Goal: Communication & Community: Answer question/provide support

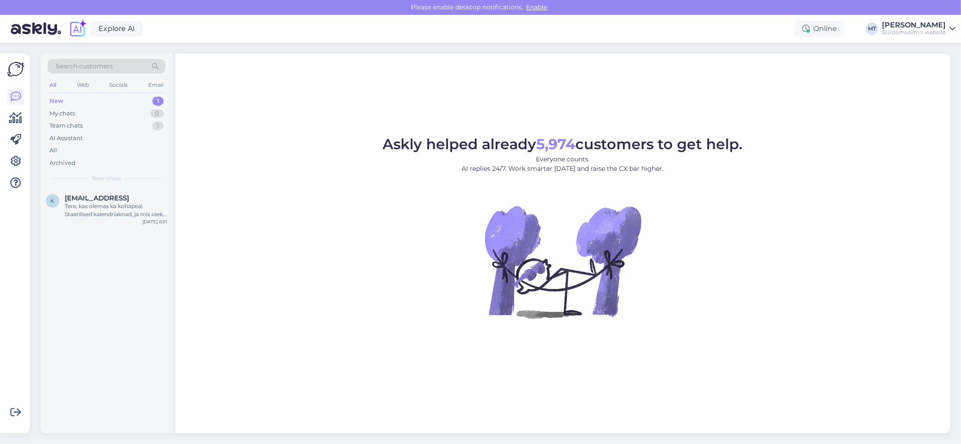
click at [53, 99] on div "New" at bounding box center [56, 101] width 14 height 9
click at [89, 210] on div "Tere, kas olemas ka kohapeal Staatilised kalendriaknad, ja mis oleks nende maks…" at bounding box center [116, 210] width 103 height 16
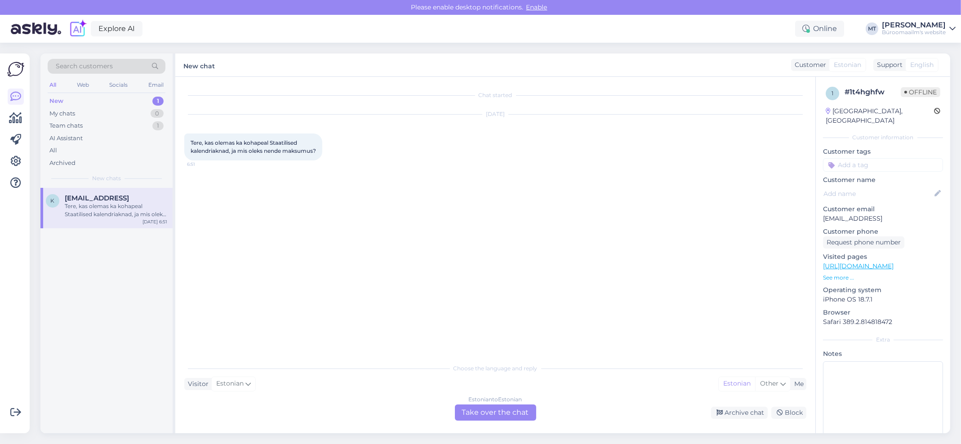
click at [491, 409] on div "Estonian to Estonian Take over the chat" at bounding box center [495, 413] width 81 height 16
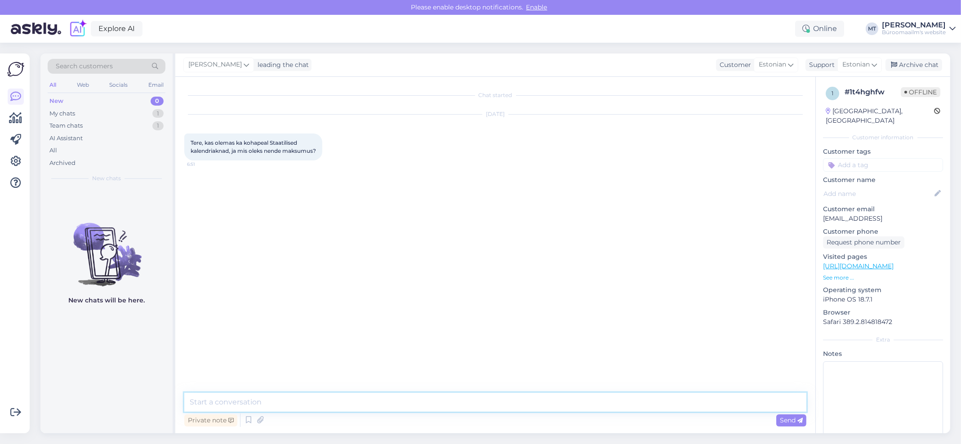
click at [259, 394] on textarea at bounding box center [495, 402] width 622 height 19
click at [340, 403] on textarea "Tere. Toode on olemas. E-poes nähtav alatses homsest." at bounding box center [495, 402] width 622 height 19
click at [403, 400] on textarea "Tere. Toode on olemas. E-poes nähtav alates homsest." at bounding box center [495, 402] width 622 height 19
click at [546, 402] on textarea "Tere. Toode on olemas. E-poes nähtav alates homsest. Tellime ainult siis kui on…" at bounding box center [495, 402] width 622 height 19
paste textarea "K0098126 seinakalendri aken staatiline (sisemõõt 27mm), punane, ümar 2026a. (tk)"
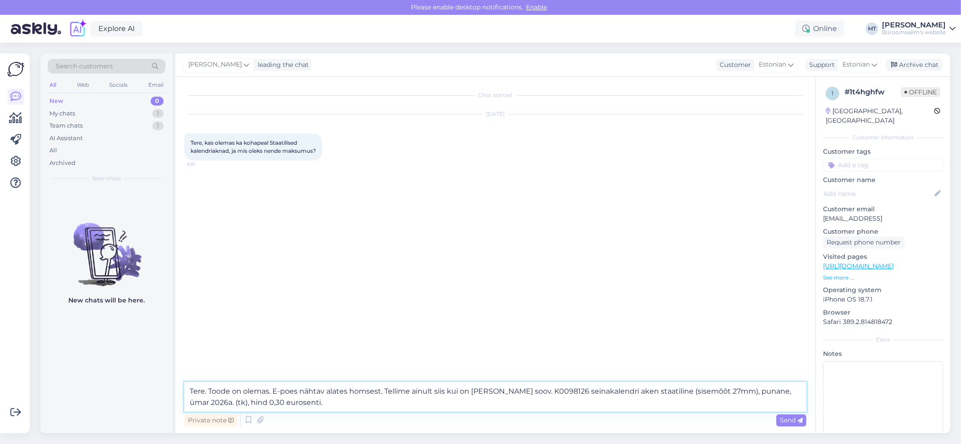
type textarea "Tere. Toode on olemas. E-poes nähtav alates homsest. Tellime ainult siis kui on…"
drag, startPoint x: 85, startPoint y: 399, endPoint x: 113, endPoint y: 400, distance: 27.9
click at [85, 397] on div "New chats will be here." at bounding box center [106, 311] width 132 height 246
click at [306, 421] on div "Private note Send" at bounding box center [495, 420] width 622 height 17
drag, startPoint x: 306, startPoint y: 421, endPoint x: 277, endPoint y: 420, distance: 28.8
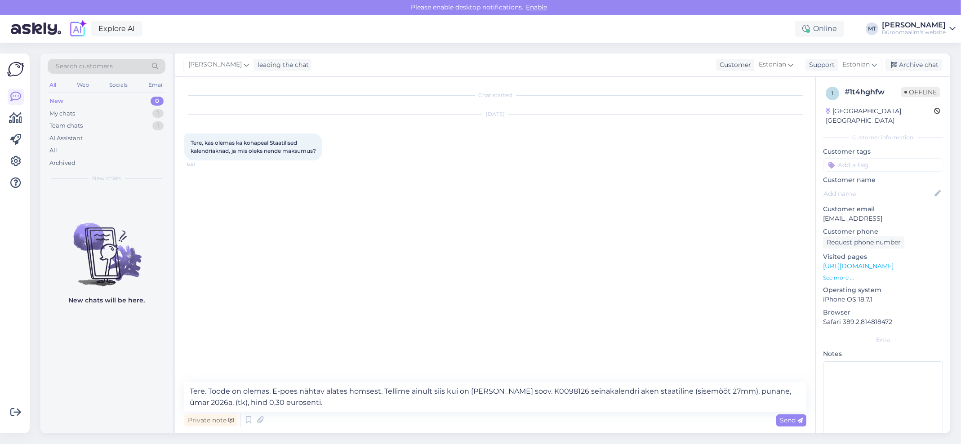
click at [277, 420] on div "Private note Send" at bounding box center [495, 420] width 622 height 17
drag, startPoint x: 277, startPoint y: 420, endPoint x: 790, endPoint y: 427, distance: 512.2
click at [790, 427] on div "Private note Send" at bounding box center [495, 420] width 622 height 17
click at [794, 420] on span "Send" at bounding box center [791, 420] width 23 height 8
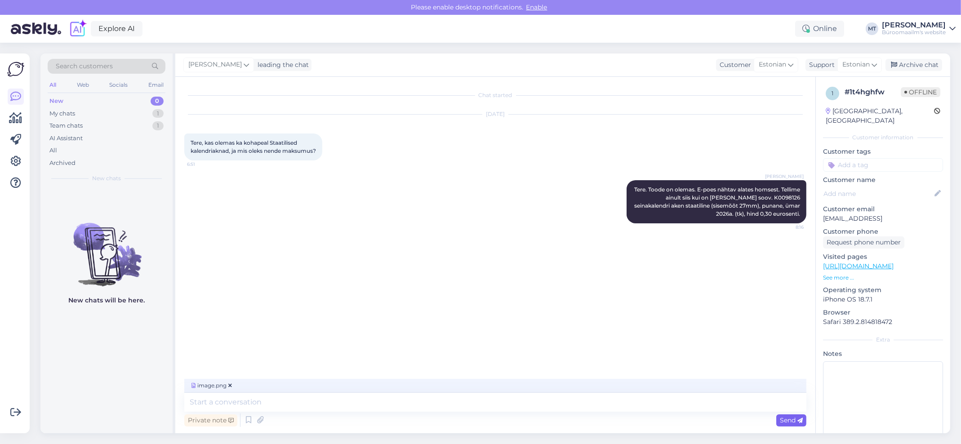
click at [782, 418] on span "Send" at bounding box center [791, 420] width 23 height 8
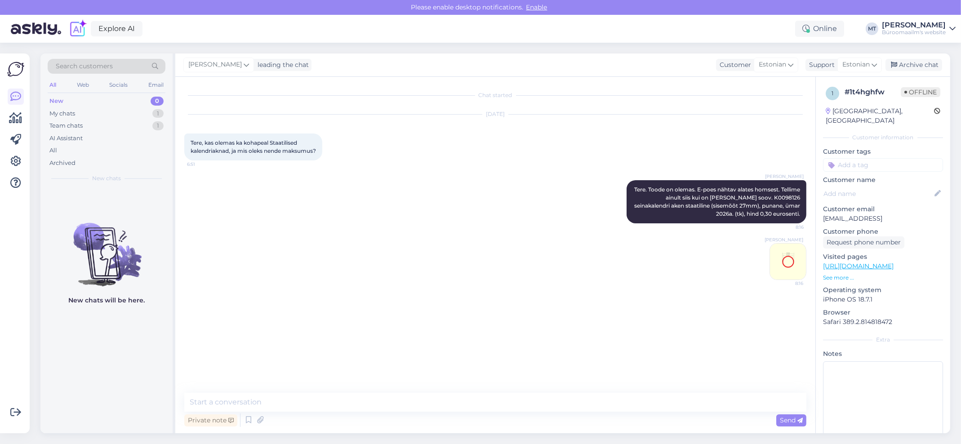
click at [796, 264] on img at bounding box center [788, 262] width 36 height 36
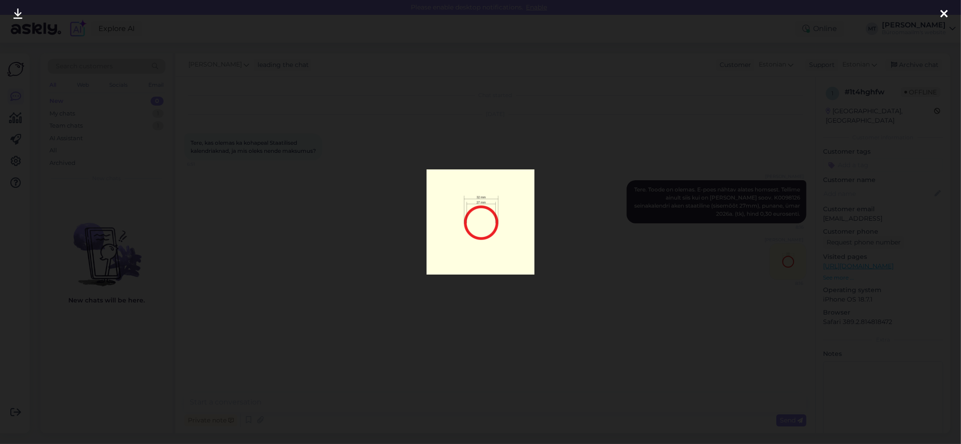
click at [943, 11] on icon at bounding box center [944, 15] width 7 height 12
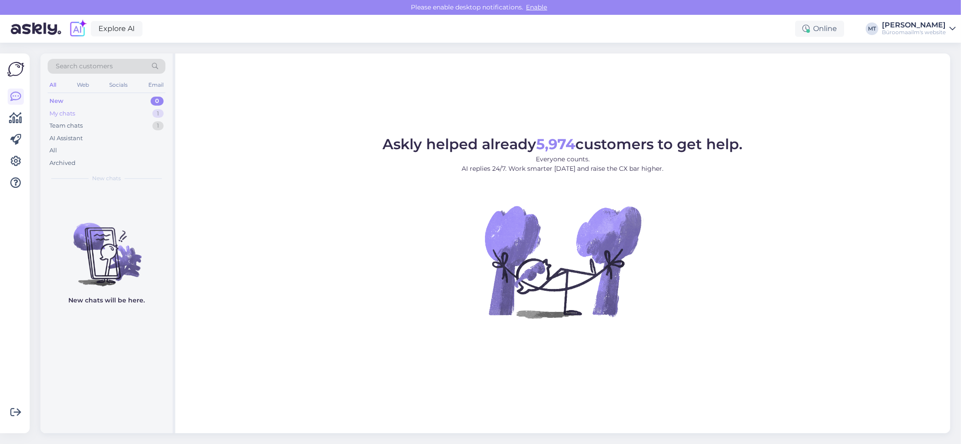
click at [70, 116] on div "My chats" at bounding box center [62, 113] width 26 height 9
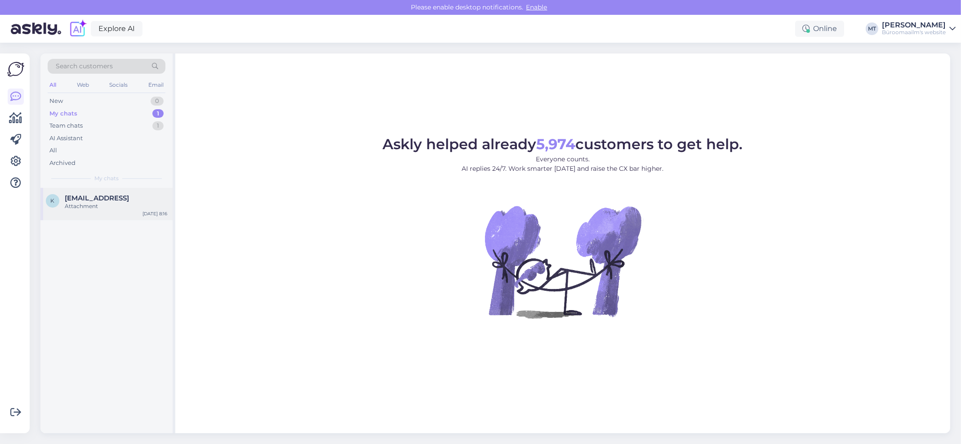
click at [81, 200] on span "Krissikene@gmail.vom" at bounding box center [97, 198] width 64 height 8
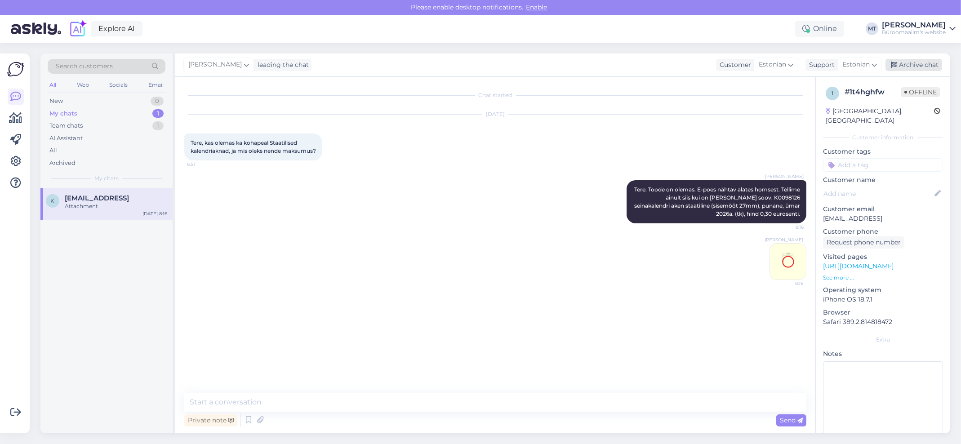
click at [922, 63] on div "Archive chat" at bounding box center [914, 65] width 57 height 12
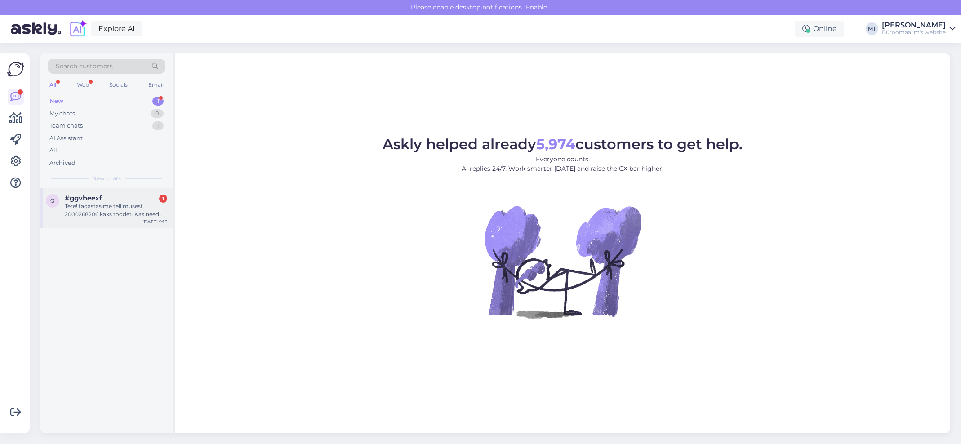
click at [80, 214] on div "Tere! tagastasime tellimusest 2000268206 kaks toodet. Kas need on kätte saadud …" at bounding box center [116, 210] width 103 height 16
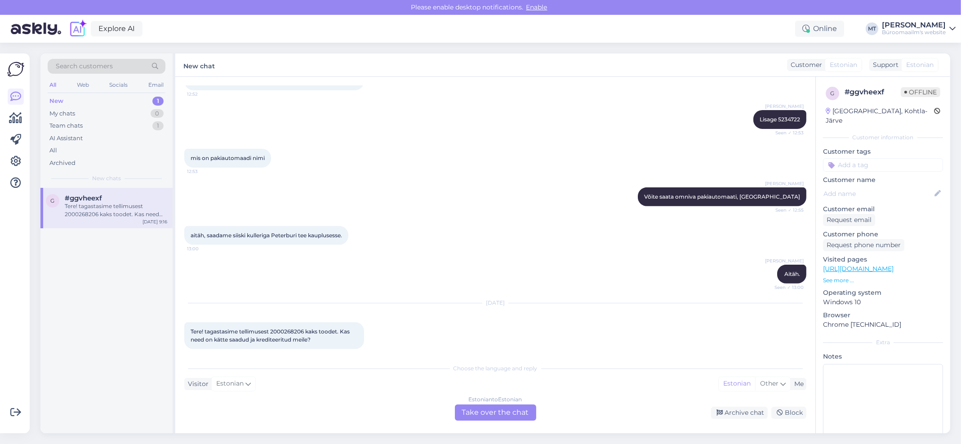
scroll to position [684, 0]
click at [502, 410] on div "Estonian to Estonian Take over the chat" at bounding box center [495, 413] width 81 height 16
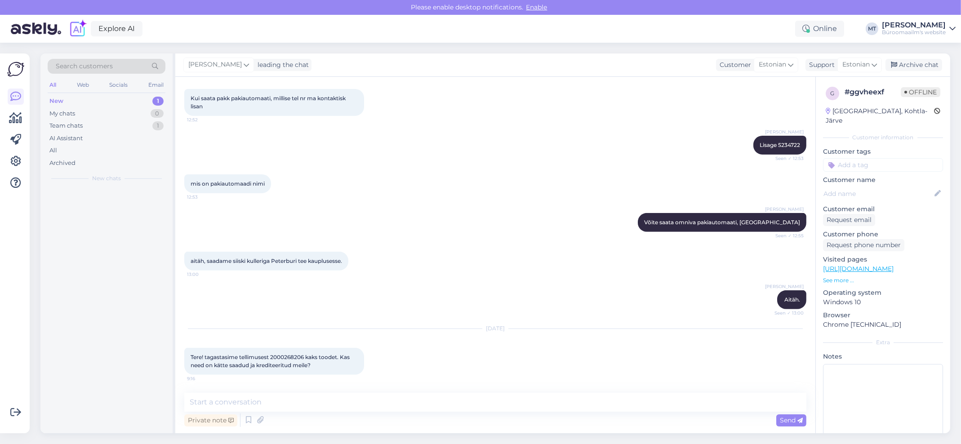
scroll to position [650, 0]
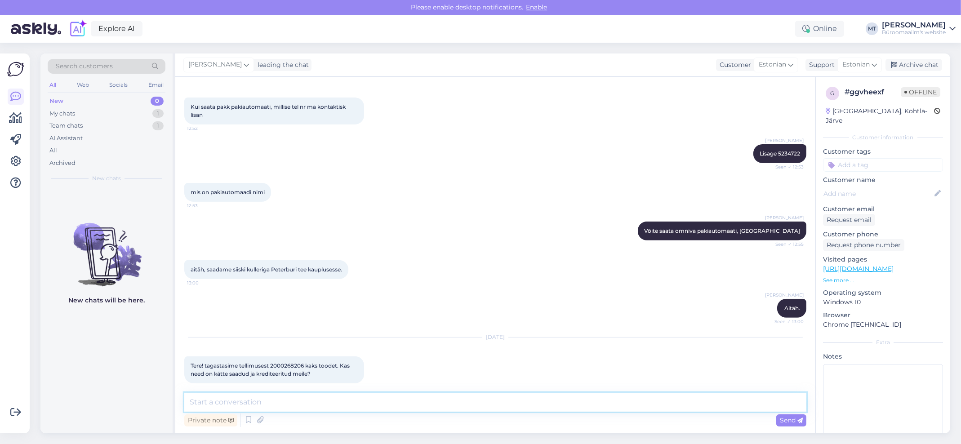
click at [313, 411] on textarea at bounding box center [495, 402] width 622 height 19
click at [299, 362] on span "Tere! tagastasime tellimusest 2000268206 kaks toodet. Kas need on kätte saadud …" at bounding box center [271, 369] width 161 height 15
copy span "2000268206"
click at [273, 406] on textarea at bounding box center [495, 402] width 622 height 19
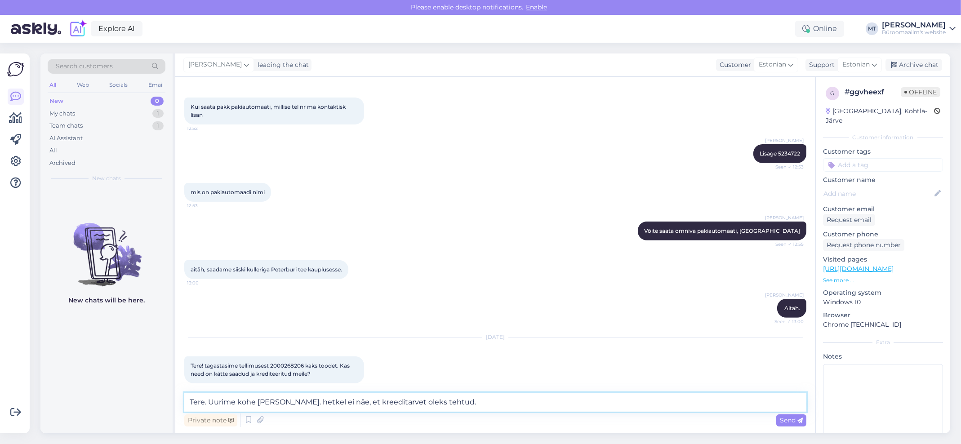
click at [320, 404] on textarea "Tere. Uurime kohe ja anname teada. hetkel ei näe, et kreeditarvet oleks tehtud." at bounding box center [495, 402] width 622 height 19
type textarea "Tere. Uurime kohe ja anname teada. Hetkel ei näe, et kreeditarvet oleks tehtud."
click at [787, 418] on span "Send" at bounding box center [791, 420] width 23 height 8
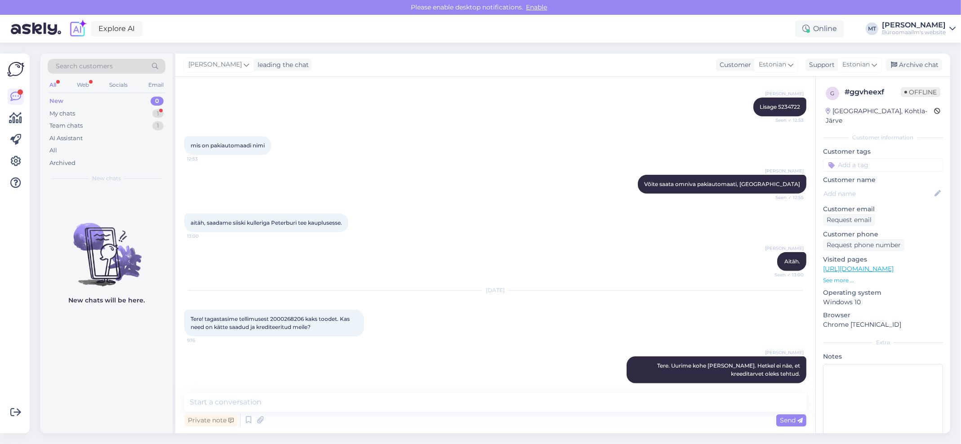
scroll to position [743, 0]
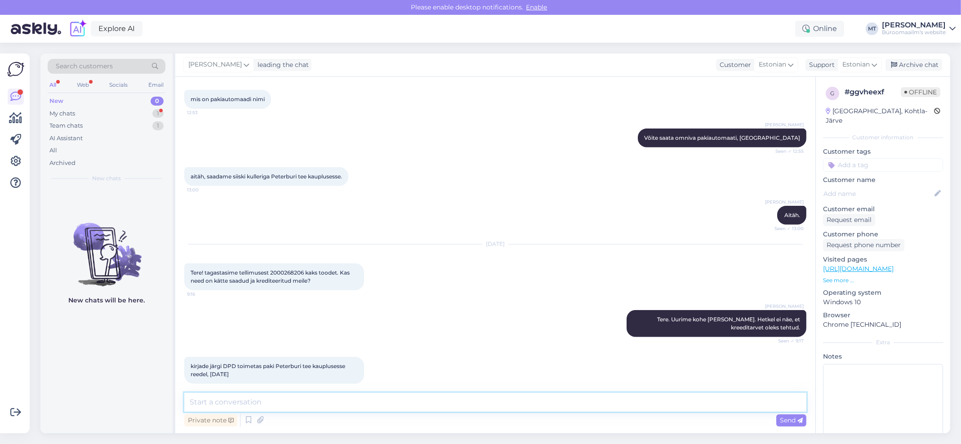
click at [252, 404] on textarea at bounding box center [495, 402] width 622 height 19
type textarea "Aitäh."
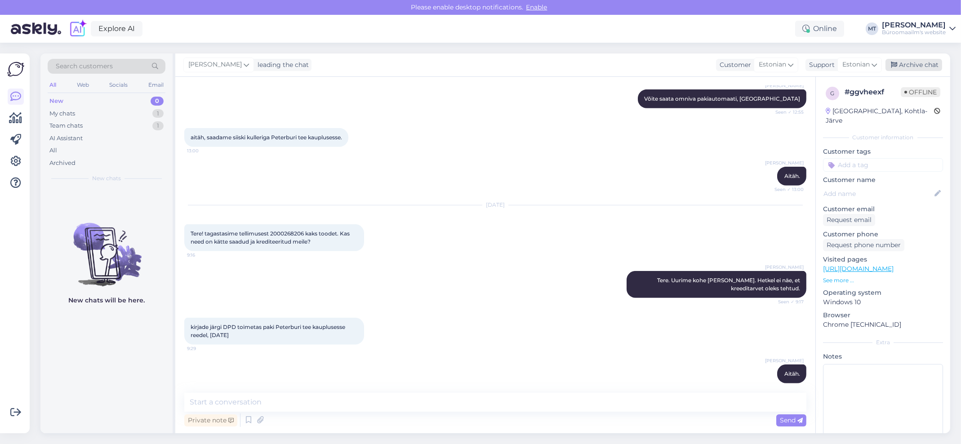
click at [919, 64] on div "Archive chat" at bounding box center [914, 65] width 57 height 12
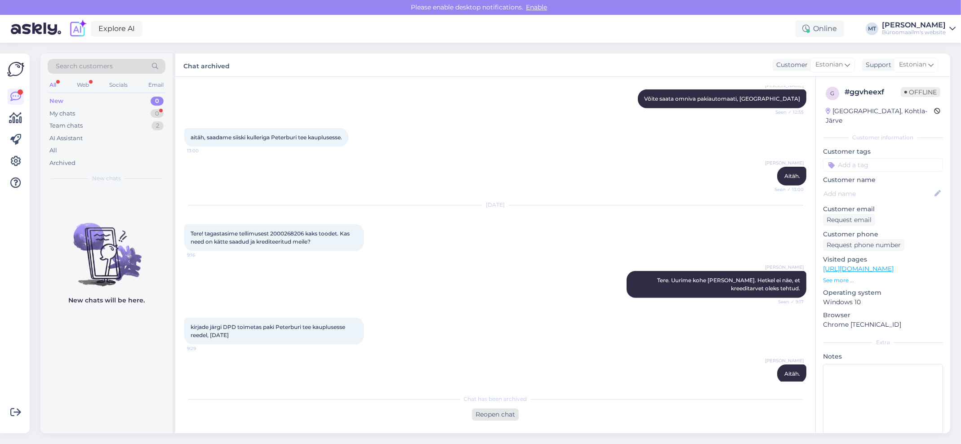
click at [503, 415] on div "Reopen chat" at bounding box center [495, 415] width 47 height 12
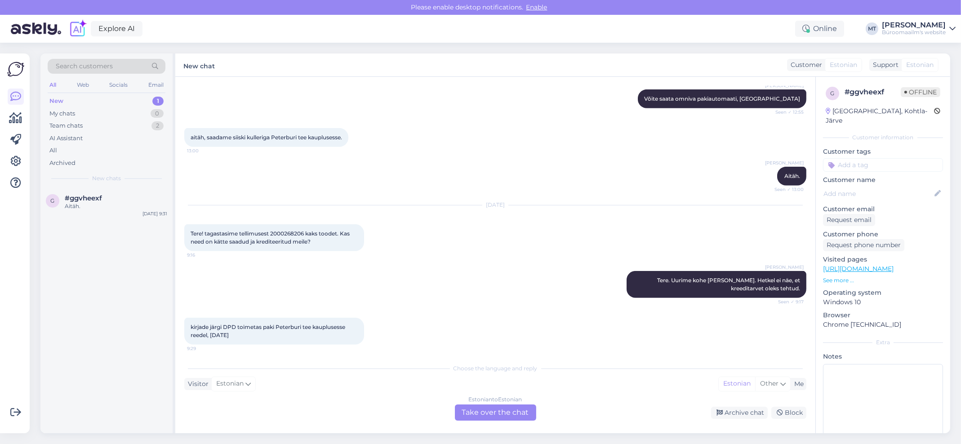
click at [513, 412] on div "Estonian to Estonian Take over the chat" at bounding box center [495, 413] width 81 height 16
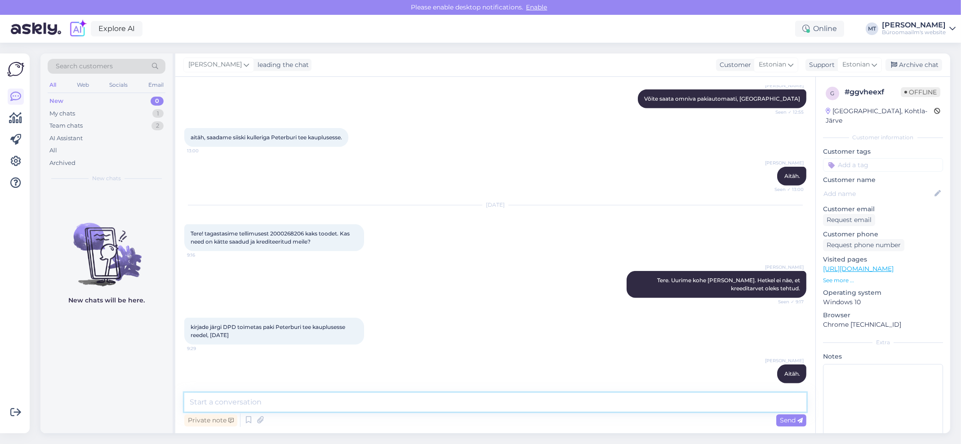
click at [286, 403] on textarea at bounding box center [495, 402] width 622 height 19
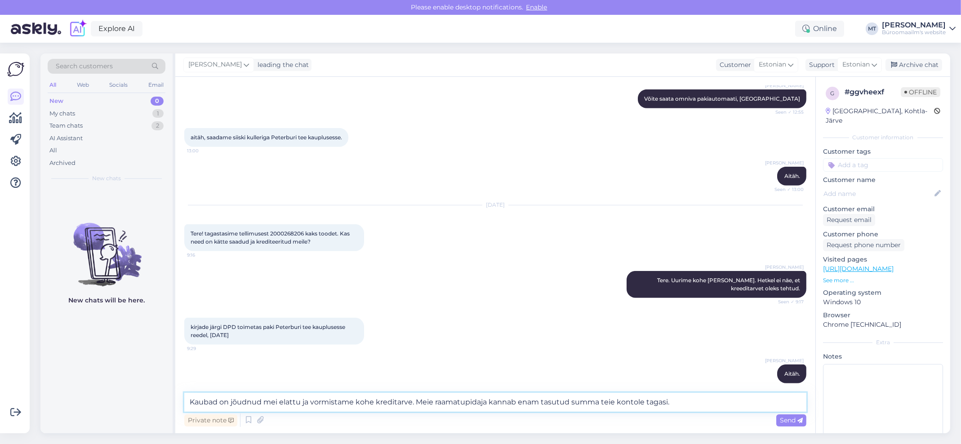
click at [276, 400] on textarea "Kaubad on jõudnud mei elattu ja vormistame kohe kreditarve. Meie raamatupidaja …" at bounding box center [495, 402] width 622 height 19
click at [277, 398] on textarea "Kaubad on jõudnud mei elattu ja vormistame kohe kreditarve. Meie raamatupidaja …" at bounding box center [495, 402] width 622 height 19
click at [384, 399] on textarea "Kaubad on jõudnud meie lattu ja vormistame kohe kreditarve. Meie raamatupidaja …" at bounding box center [495, 402] width 622 height 19
click at [291, 230] on span "Tere! tagastasime tellimusest 2000268206 kaks toodet. Kas need on kätte saadud …" at bounding box center [271, 237] width 161 height 15
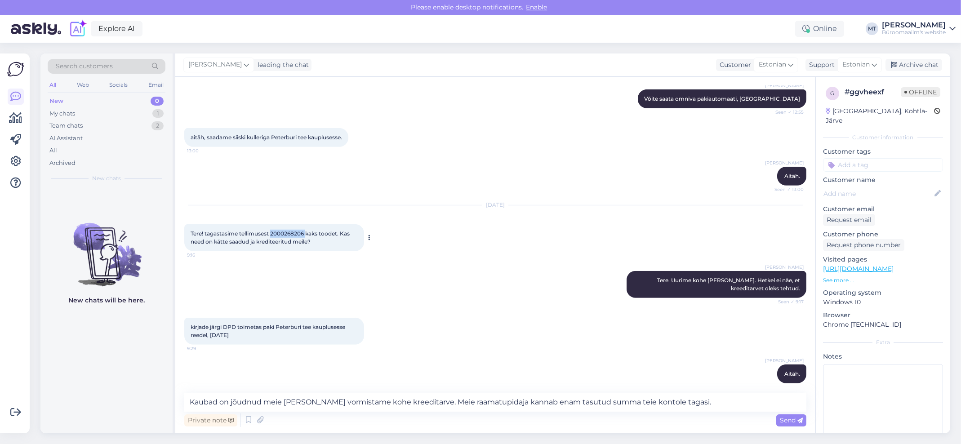
click at [291, 230] on span "Tere! tagastasime tellimusest 2000268206 kaks toodet. Kas need on kätte saadud …" at bounding box center [271, 237] width 161 height 15
copy span "2000268206"
drag, startPoint x: 684, startPoint y: 403, endPoint x: 420, endPoint y: 406, distance: 264.0
click at [420, 406] on textarea "Kaubad on jõudnud meie lattu ja vormistame kohe kreeditarve. Meie raamatupidaja…" at bounding box center [495, 402] width 622 height 19
type textarea "Kaubad on jõudnud meie lattu ja vormistame kohe kreeditarve."
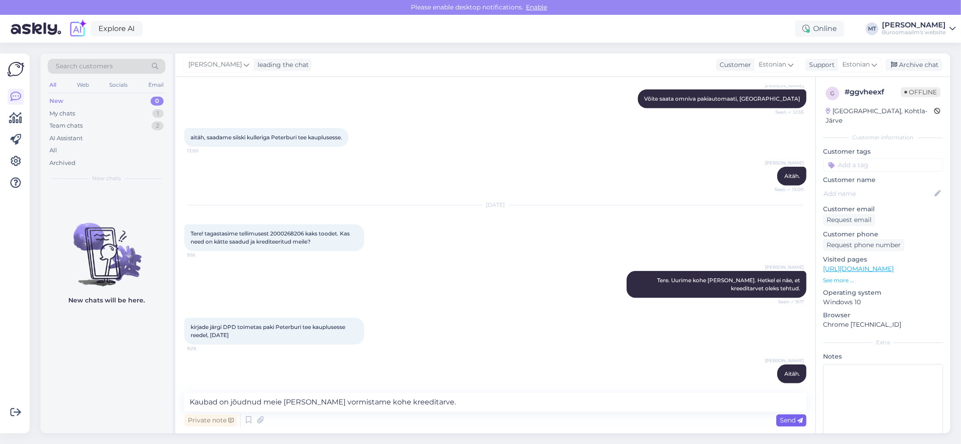
click at [786, 418] on span "Send" at bounding box center [791, 420] width 23 height 8
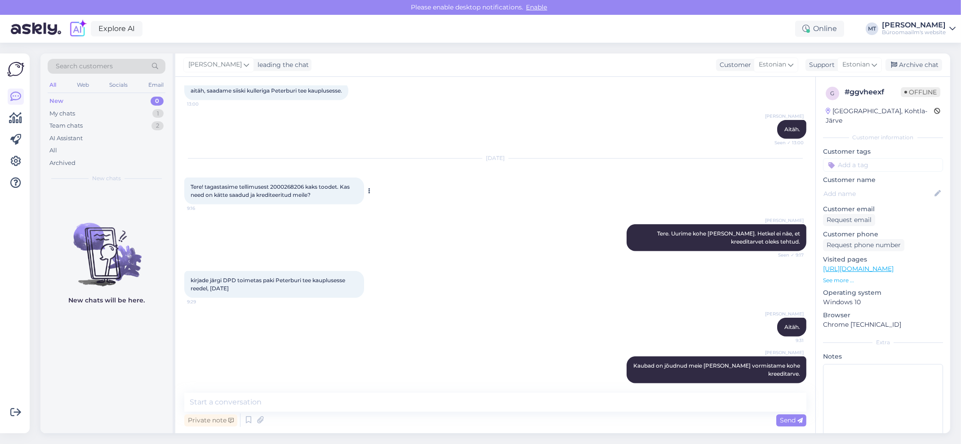
click at [295, 183] on span "Tere! tagastasime tellimusest 2000268206 kaks toodet. Kas need on kätte saadud …" at bounding box center [271, 190] width 161 height 15
copy span "2000268206"
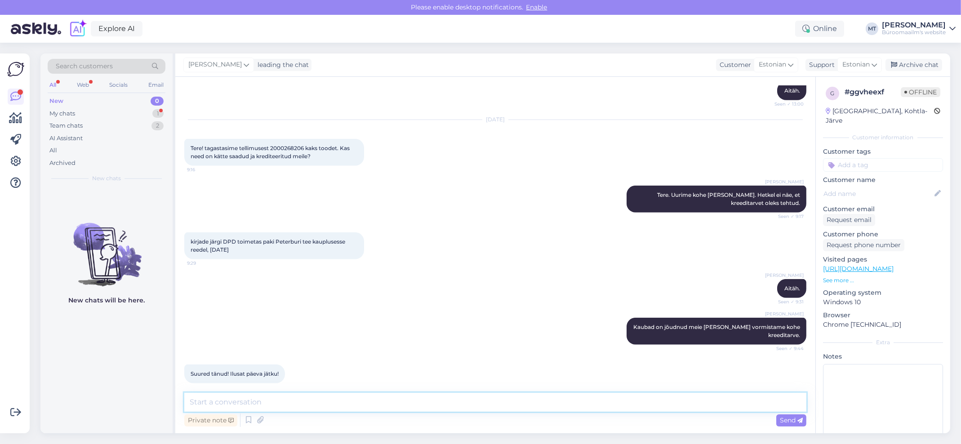
click at [238, 399] on textarea at bounding box center [495, 402] width 622 height 19
type textarea "Ilusat päeva."
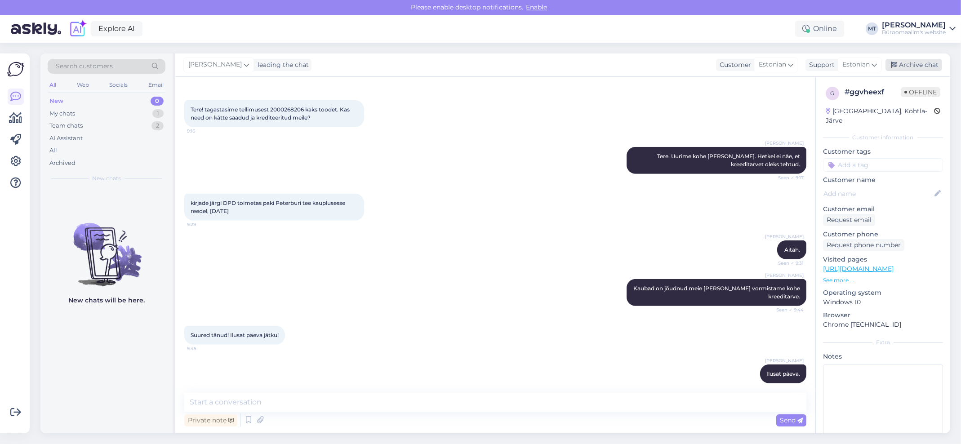
click at [907, 64] on div "Archive chat" at bounding box center [914, 65] width 57 height 12
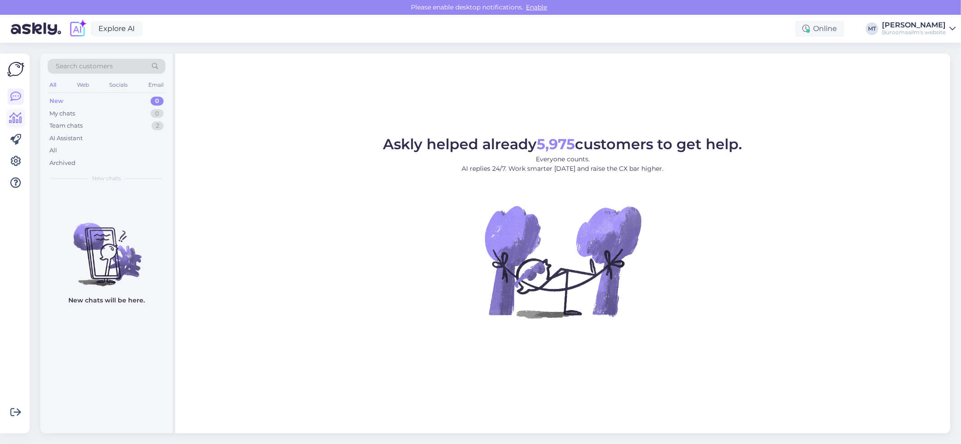
click at [16, 121] on icon at bounding box center [15, 118] width 13 height 11
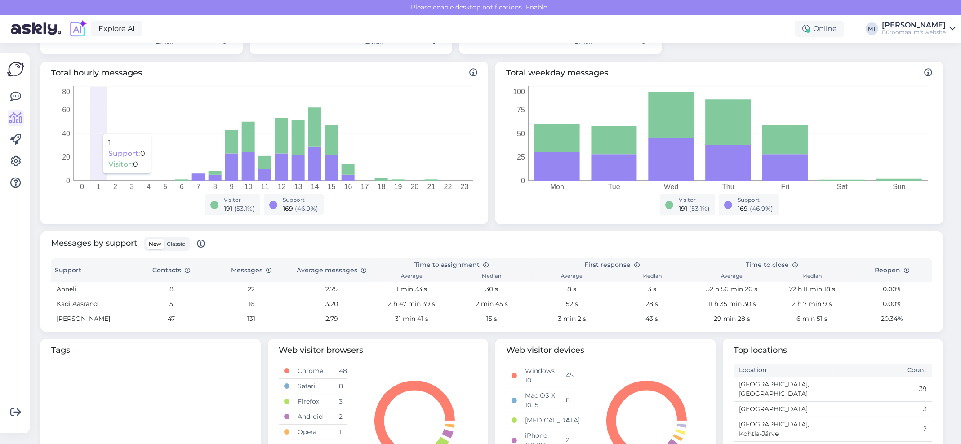
scroll to position [232, 0]
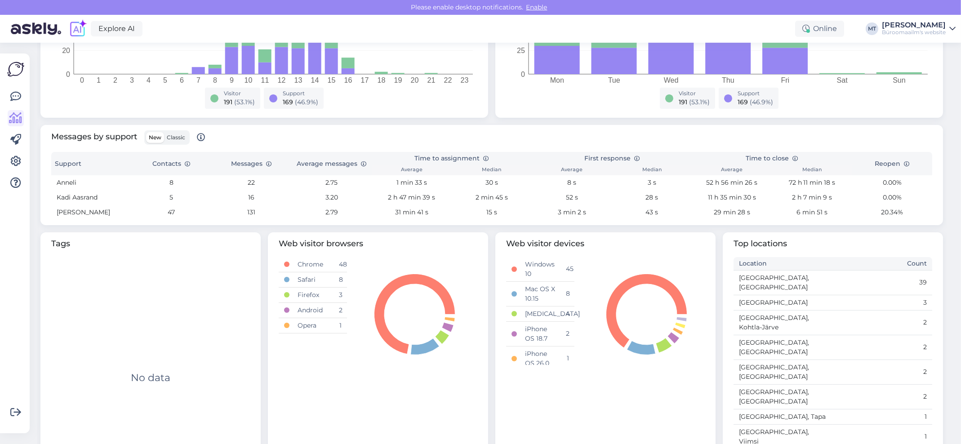
click at [178, 138] on span "Classic" at bounding box center [176, 137] width 18 height 7
click at [164, 132] on input "Classic" at bounding box center [164, 132] width 0 height 0
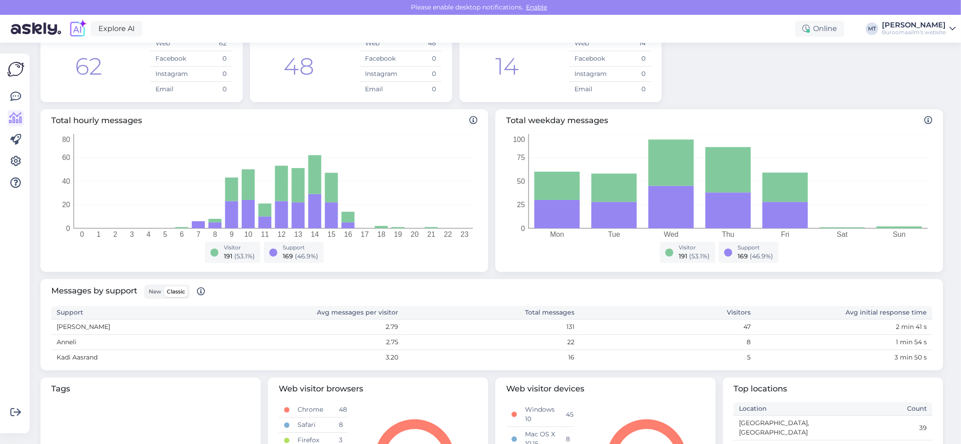
scroll to position [0, 0]
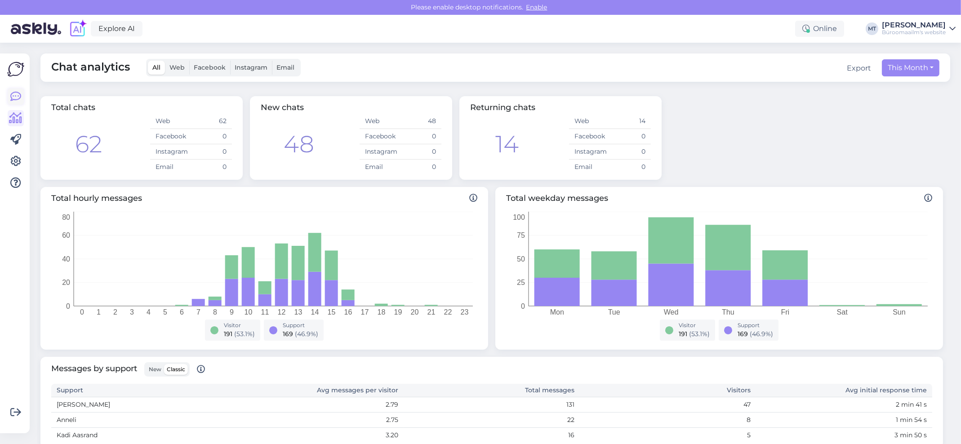
click at [12, 95] on icon at bounding box center [15, 96] width 11 height 11
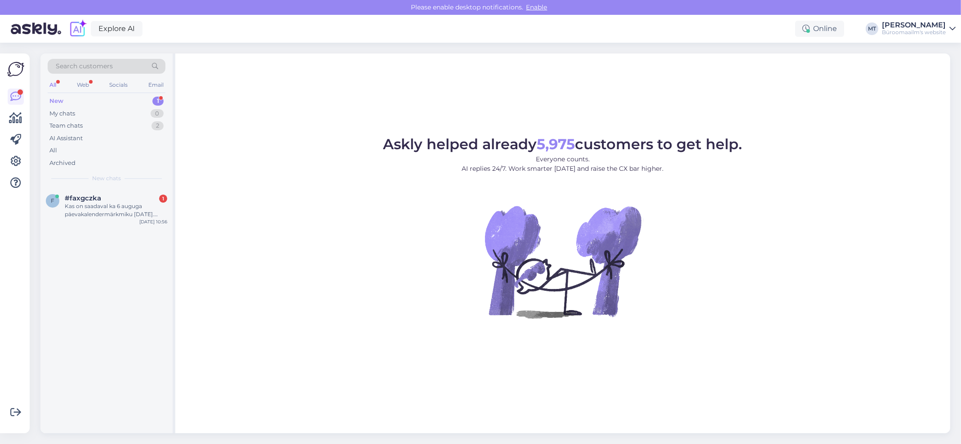
click at [55, 100] on div "New" at bounding box center [56, 101] width 14 height 9
click at [71, 209] on div "Kas on saadaval ka 6 auguga päevakalendermärkmiku [DATE]. aasta sisu?" at bounding box center [116, 210] width 103 height 16
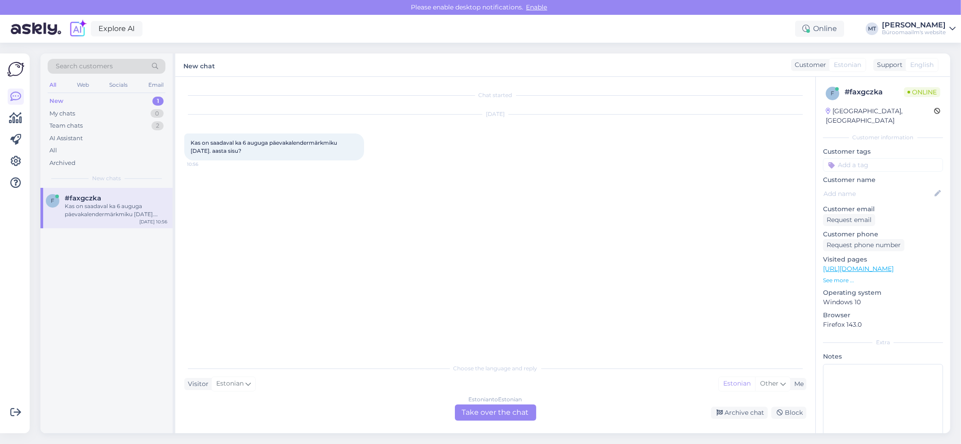
click at [517, 413] on div "Estonian to Estonian Take over the chat" at bounding box center [495, 413] width 81 height 16
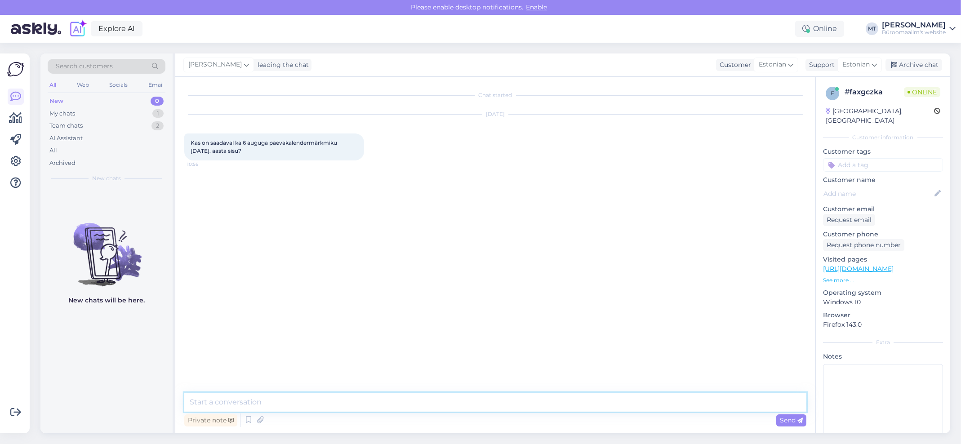
click at [259, 410] on textarea at bounding box center [495, 402] width 622 height 19
type textarea "t"
drag, startPoint x: 239, startPoint y: 405, endPoint x: 170, endPoint y: 404, distance: 68.8
click at [170, 404] on div "Search customers All Web Socials Email New 0 My chats 1 Team chats 2 AI Assista…" at bounding box center [495, 244] width 910 height 380
click at [449, 404] on textarea "Tere. Kashjuks ei ole soovitud toode veel lattu jõudnud. Peaksid" at bounding box center [495, 402] width 622 height 19
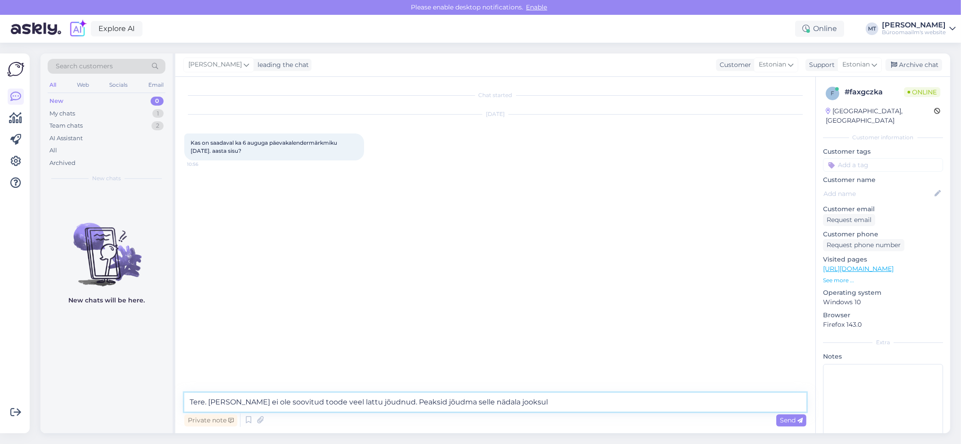
type textarea "Tere. [PERSON_NAME] ei ole soovitud toode veel lattu jõudnud. Peaksid jõudma se…"
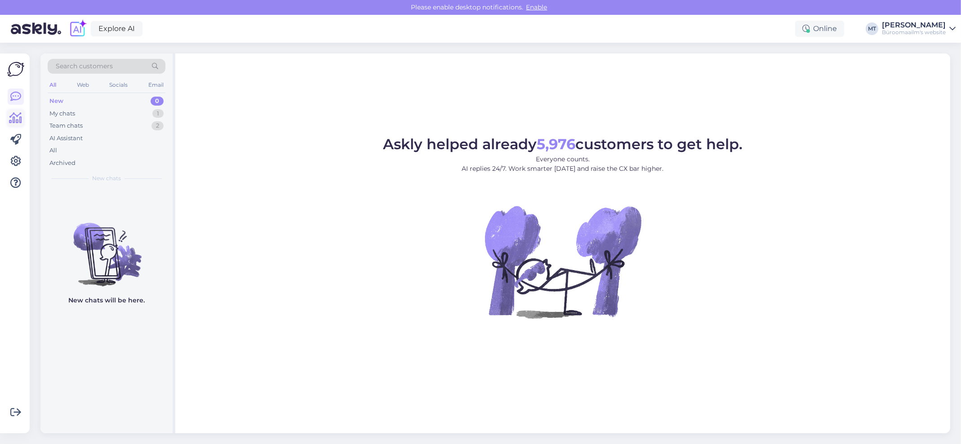
click at [17, 114] on icon at bounding box center [15, 118] width 13 height 11
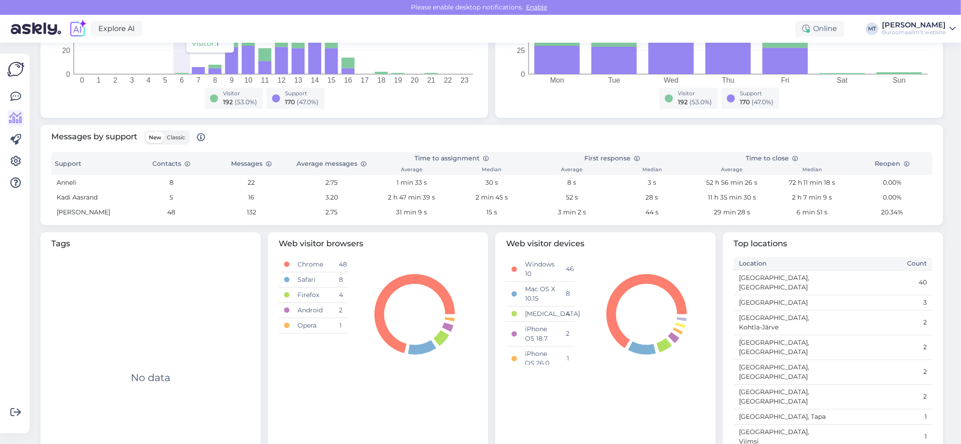
scroll to position [172, 0]
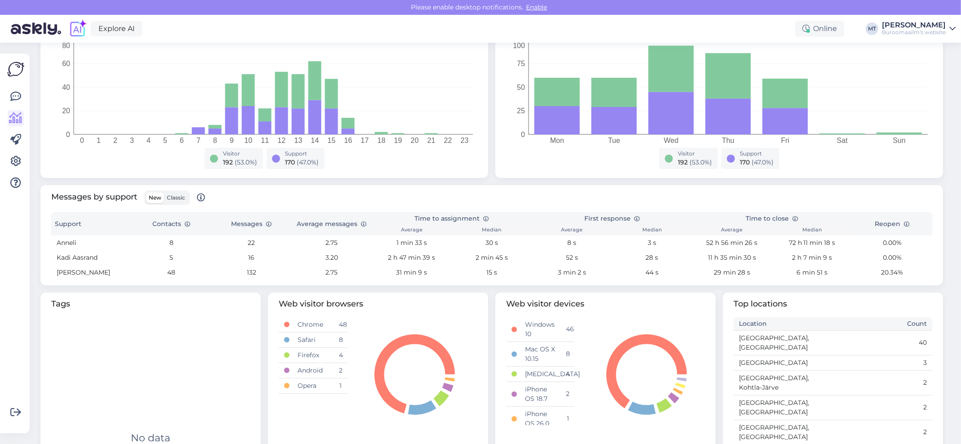
click at [181, 199] on span "Classic" at bounding box center [176, 197] width 18 height 7
click at [164, 192] on input "Classic" at bounding box center [164, 192] width 0 height 0
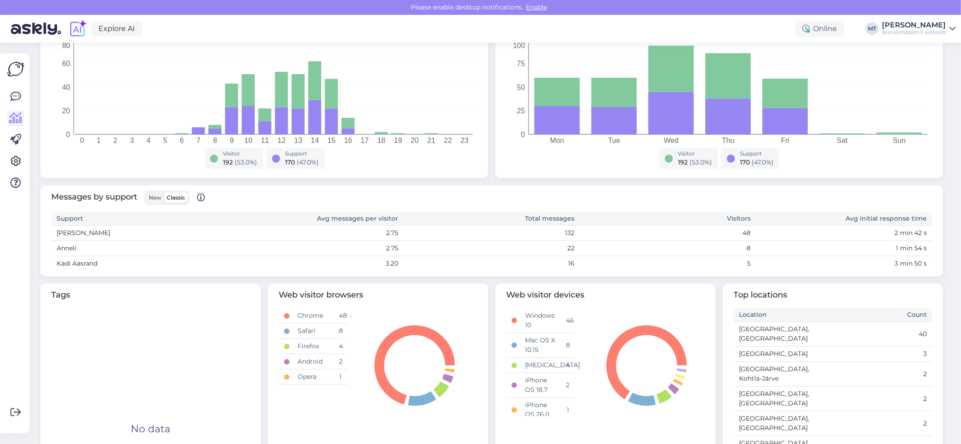
click at [153, 197] on span "New" at bounding box center [155, 197] width 13 height 7
click at [146, 192] on input "New" at bounding box center [146, 192] width 0 height 0
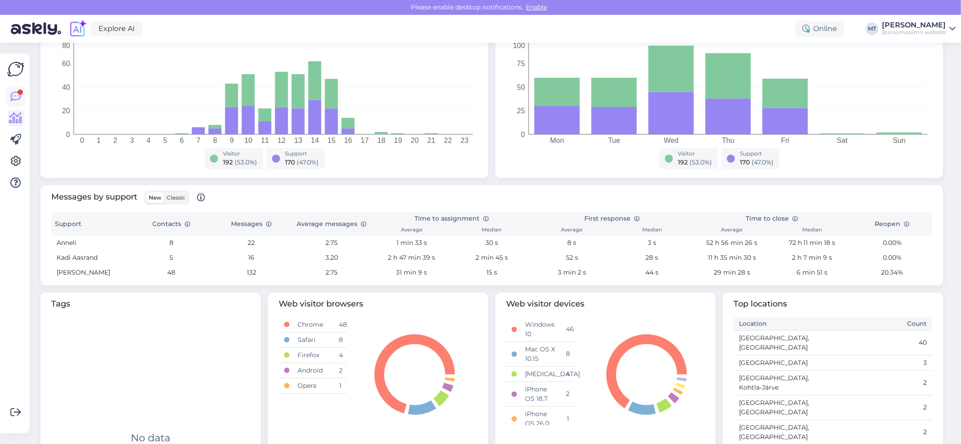
click at [16, 89] on link at bounding box center [16, 97] width 16 height 16
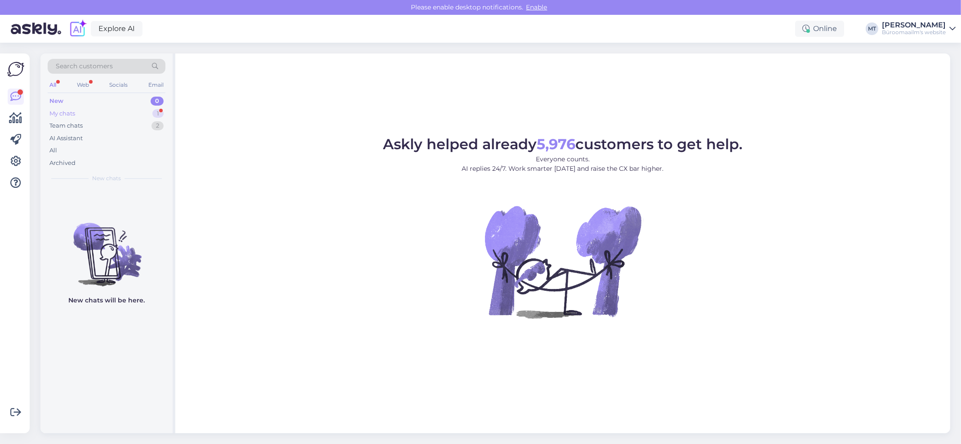
click at [75, 109] on div "My chats" at bounding box center [62, 113] width 26 height 9
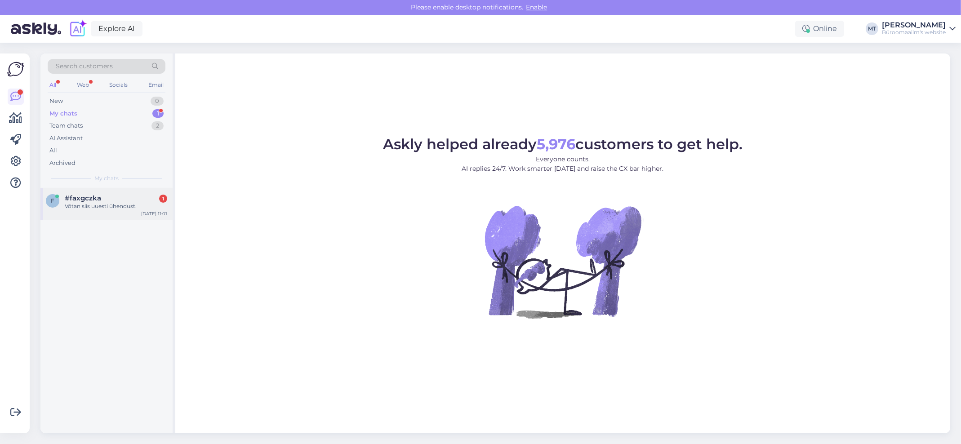
click at [86, 206] on div "Võtan siis uuesti ühendust." at bounding box center [116, 206] width 103 height 8
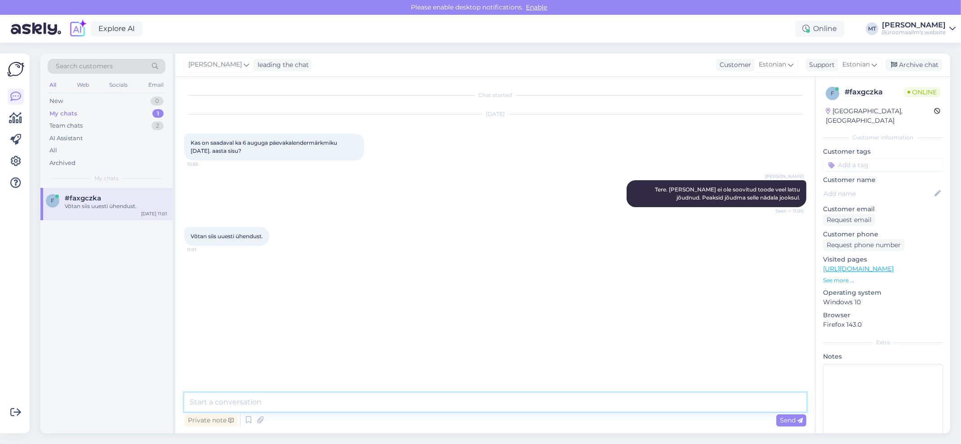
click at [270, 404] on textarea at bounding box center [495, 402] width 622 height 19
type textarea "Aitäh."
click at [916, 63] on div "Archive chat" at bounding box center [914, 65] width 57 height 12
